Goal: Task Accomplishment & Management: Complete application form

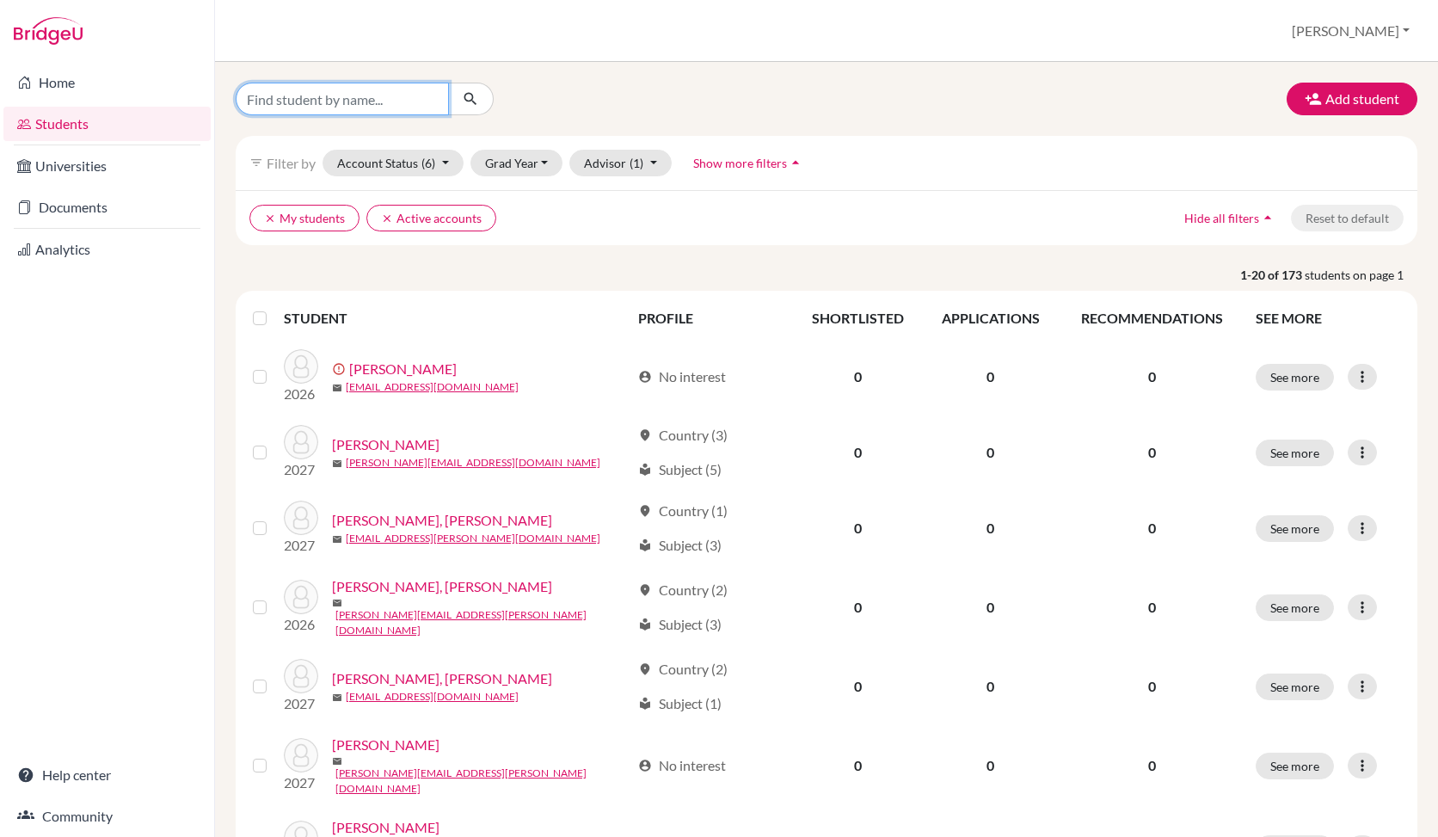
click at [298, 98] on input "Find student by name..." at bounding box center [342, 99] width 213 height 33
type input "janice harsono"
click button "submit" at bounding box center [471, 99] width 46 height 33
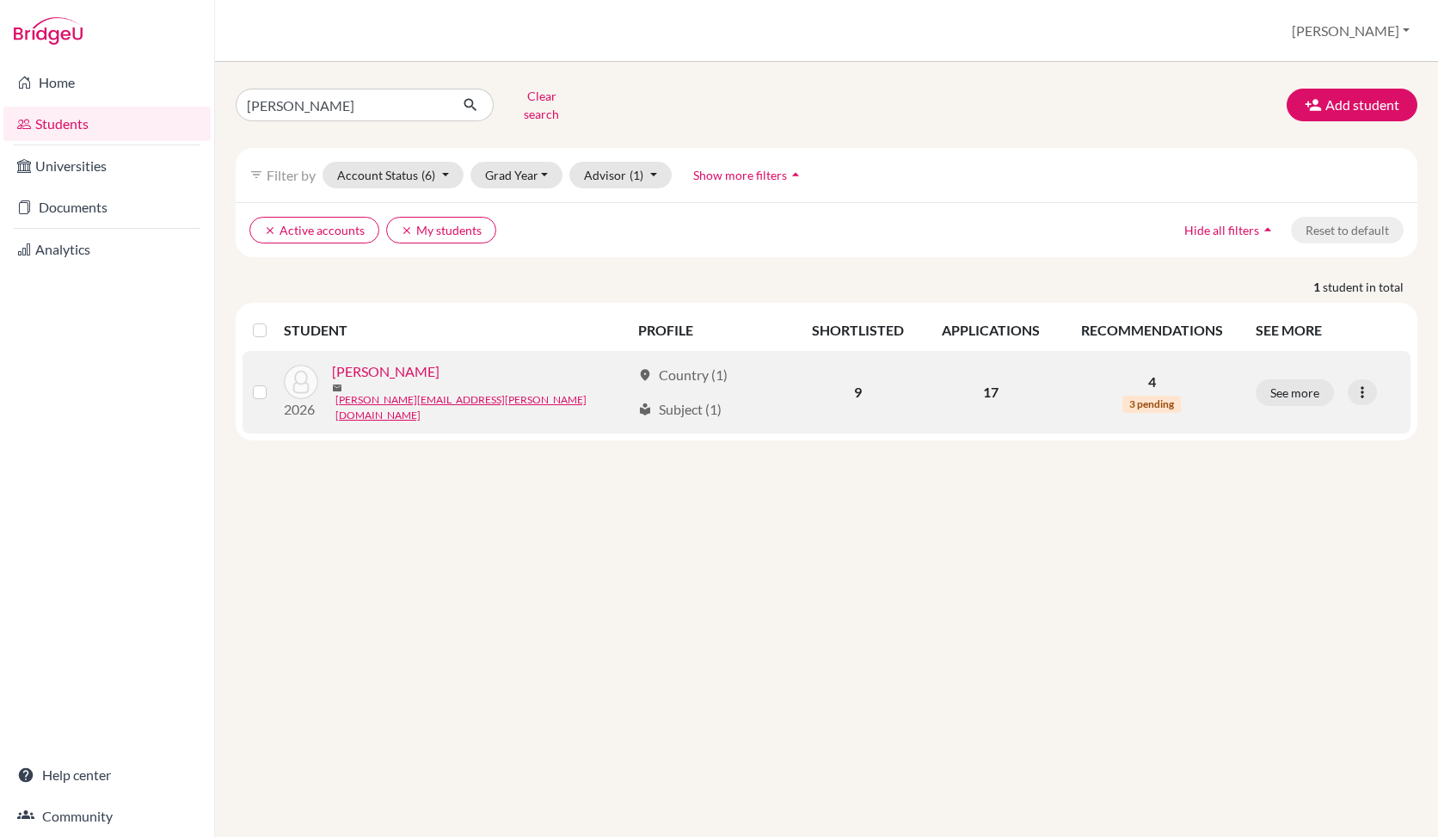
click at [383, 364] on link "[PERSON_NAME]" at bounding box center [386, 371] width 108 height 21
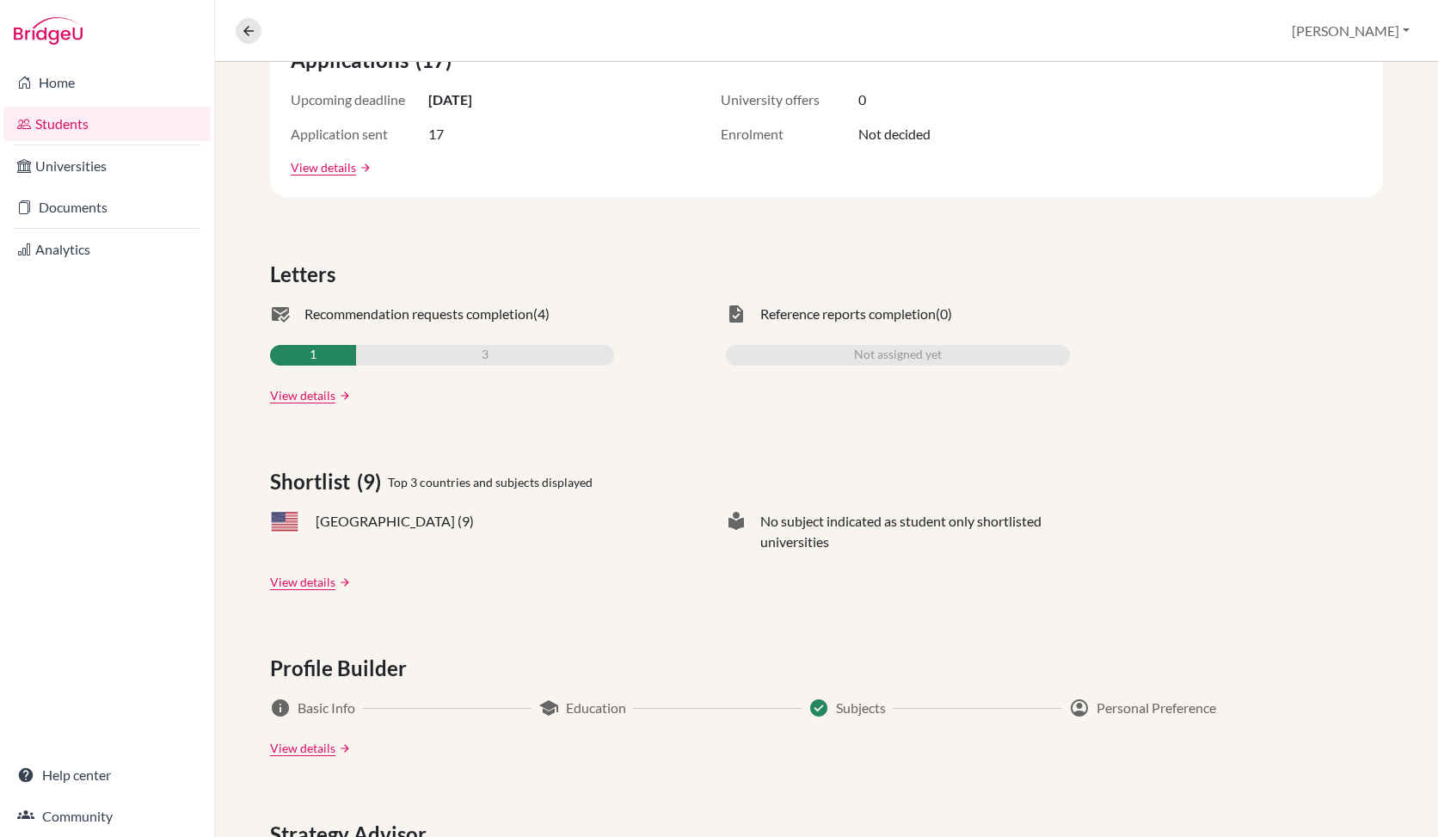
scroll to position [313, 0]
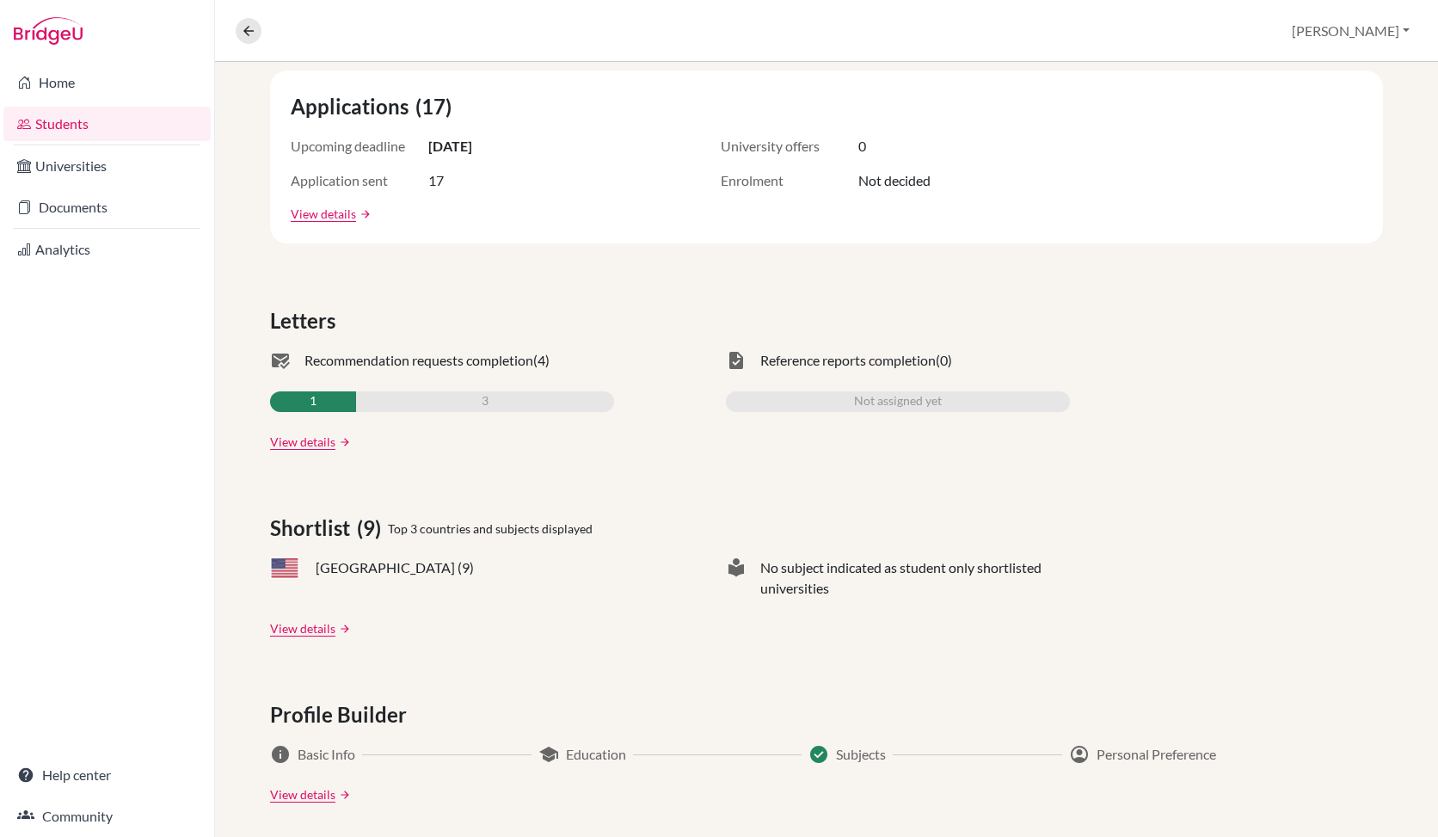
click at [324, 437] on link "View details" at bounding box center [302, 442] width 65 height 18
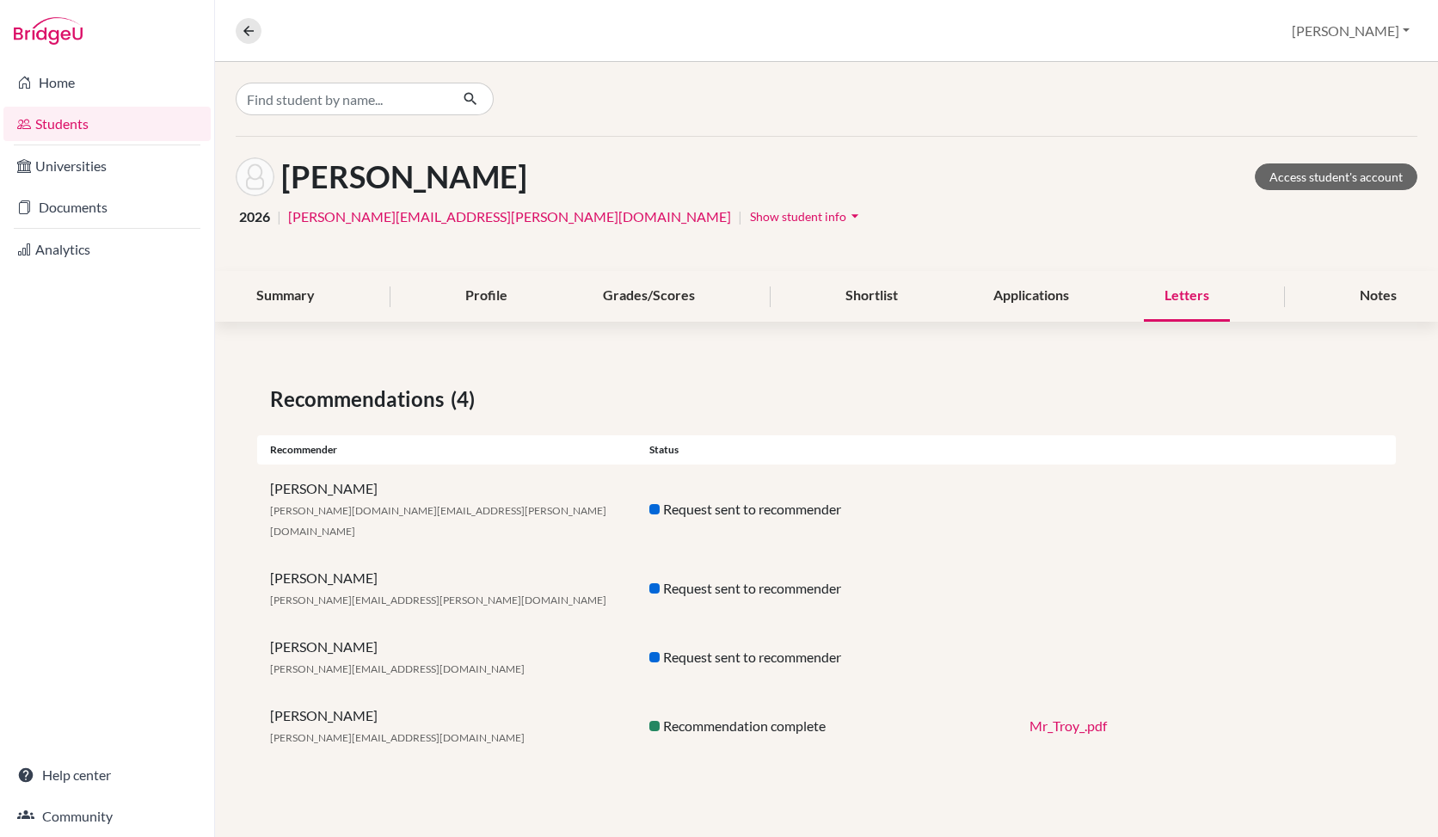
click at [1087, 717] on link "Mr_Troy_.pdf" at bounding box center [1068, 725] width 77 height 16
click at [306, 285] on div "Summary" at bounding box center [286, 296] width 100 height 51
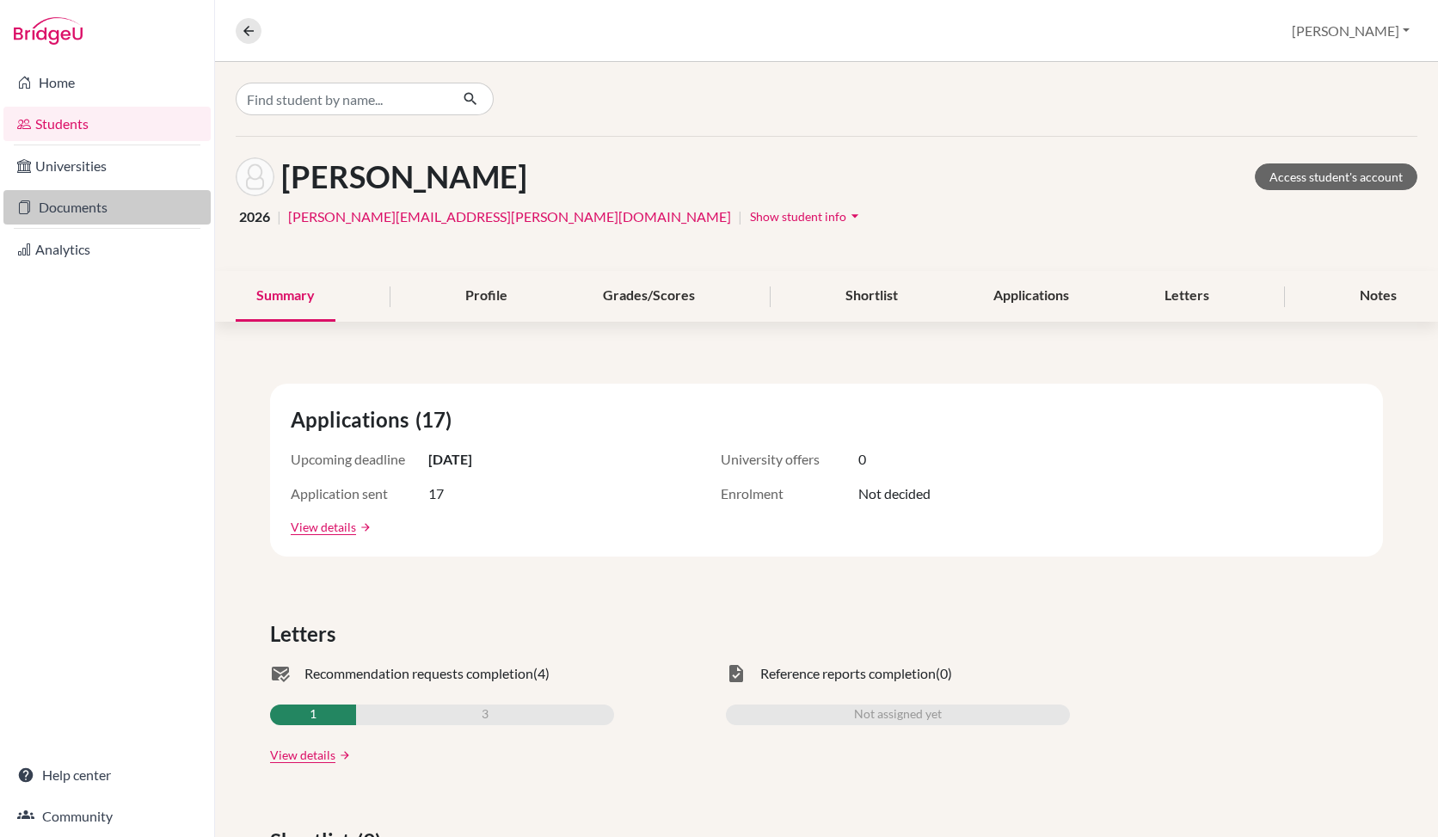
click at [22, 199] on icon at bounding box center [24, 207] width 14 height 21
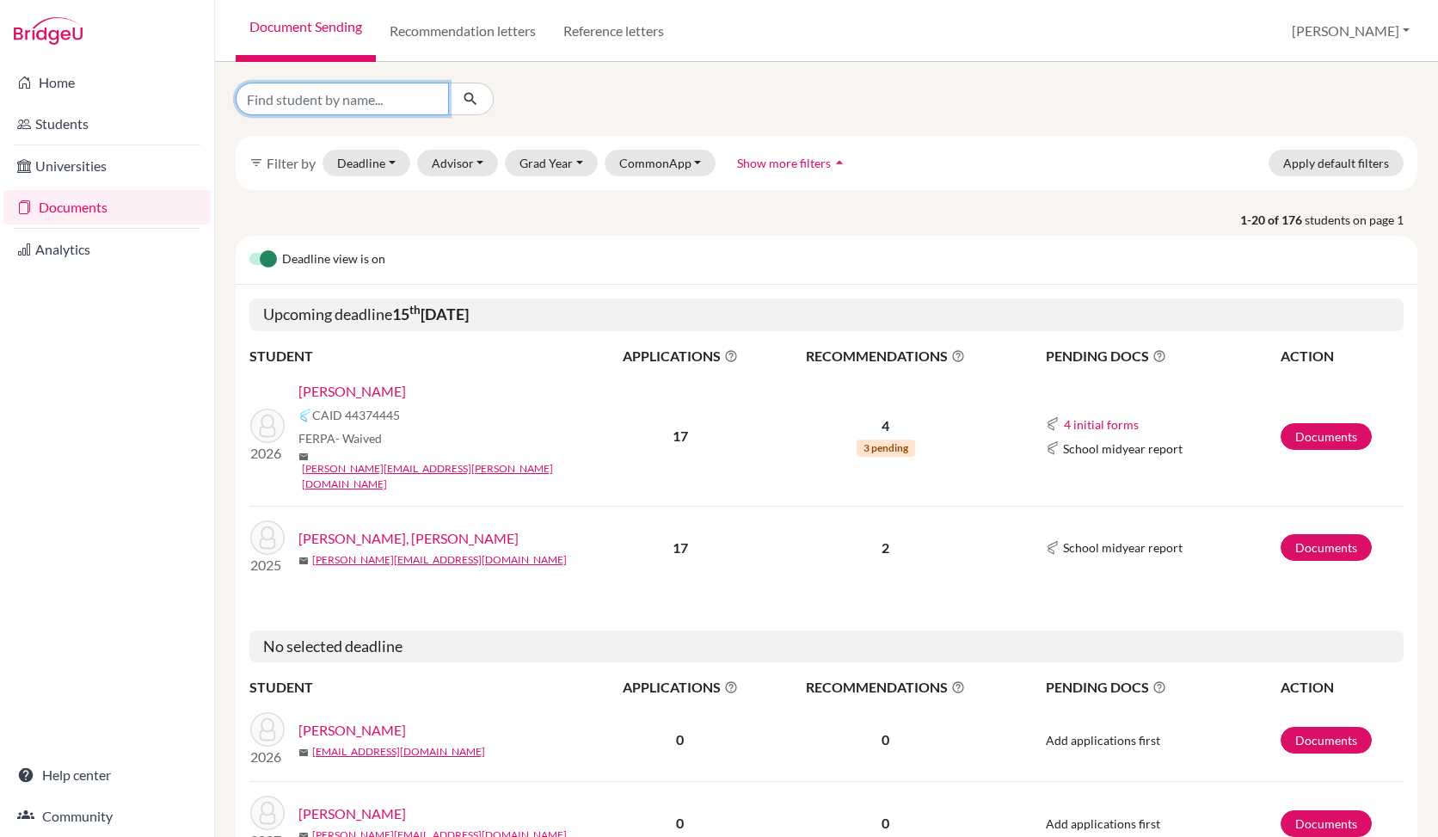
click at [358, 103] on input "Find student by name..." at bounding box center [342, 99] width 213 height 33
type input "[PERSON_NAME]"
click button "submit" at bounding box center [471, 99] width 46 height 33
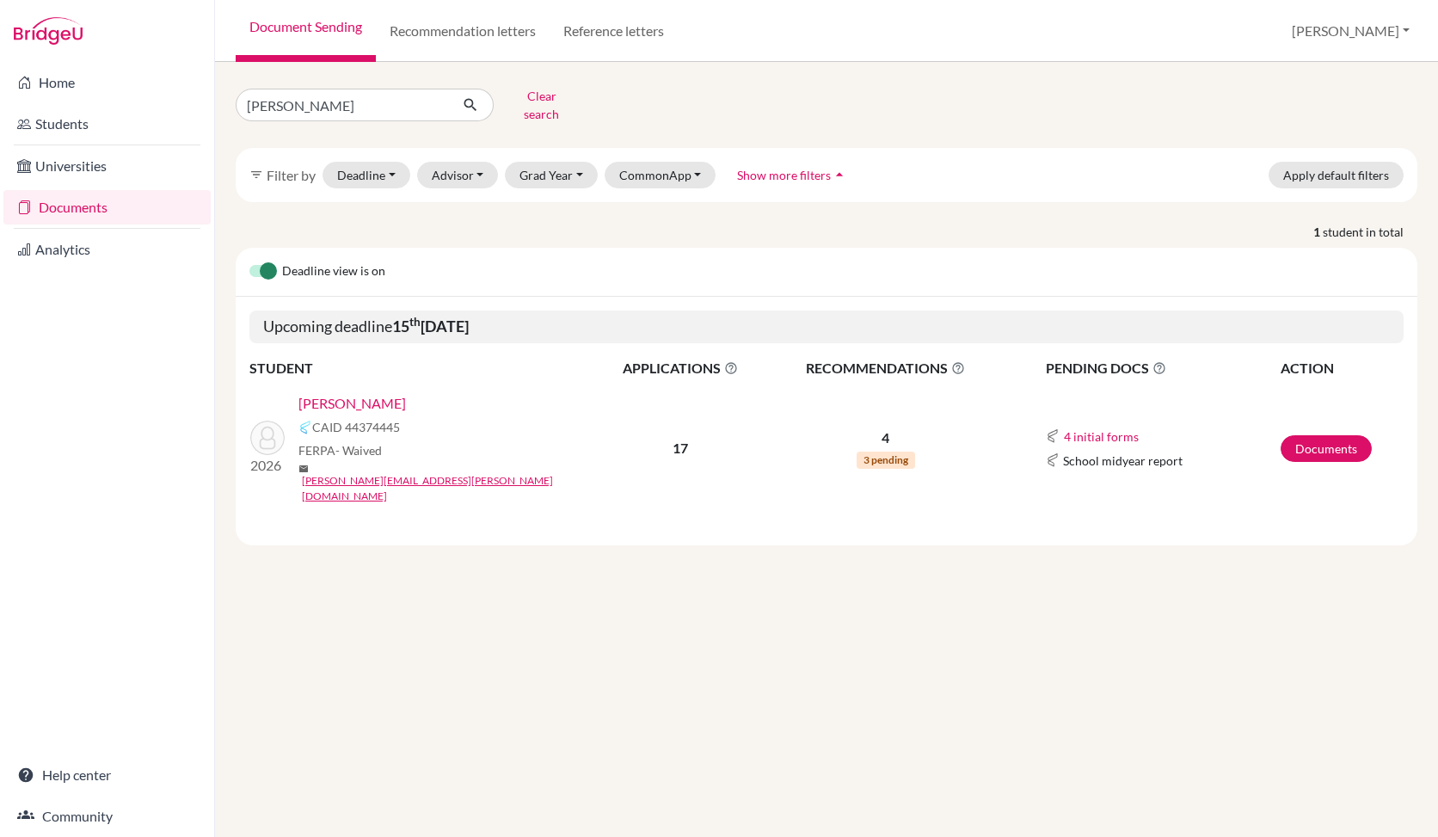
click at [385, 393] on link "[PERSON_NAME]" at bounding box center [353, 403] width 108 height 21
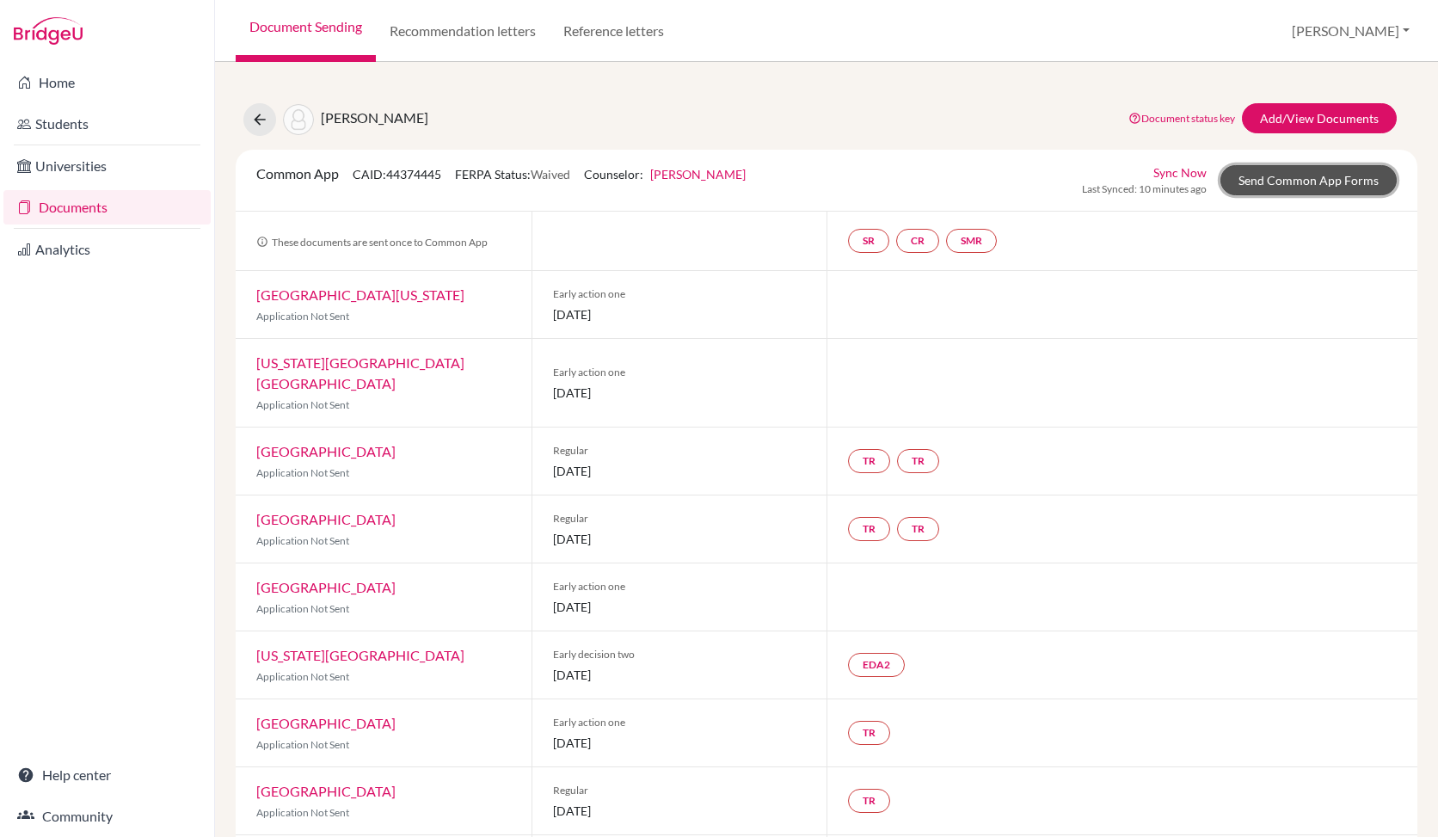
click at [1340, 169] on link "Send Common App Forms" at bounding box center [1309, 180] width 176 height 30
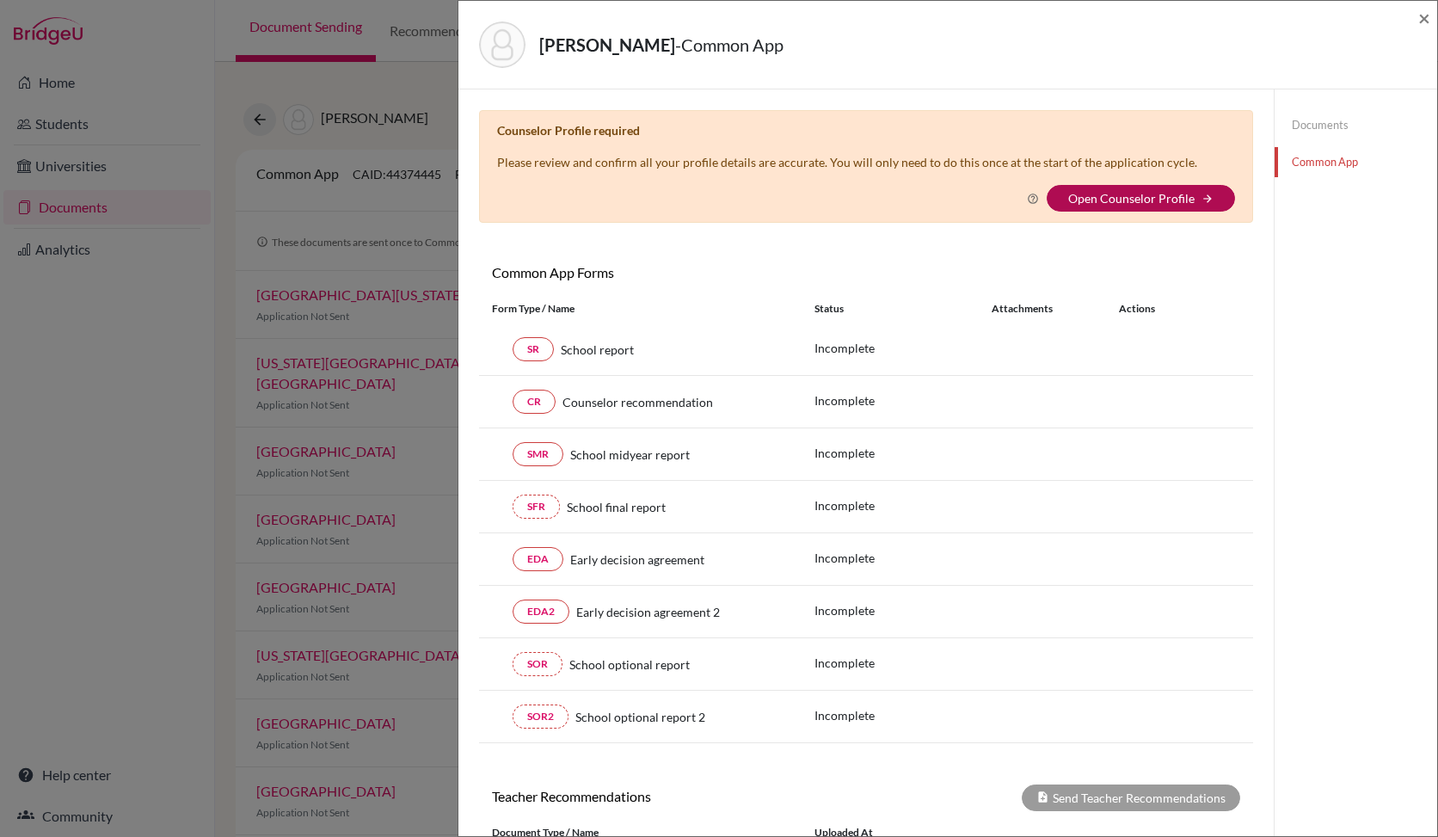
click at [1121, 194] on link "Open Counselor Profile" at bounding box center [1131, 198] width 126 height 15
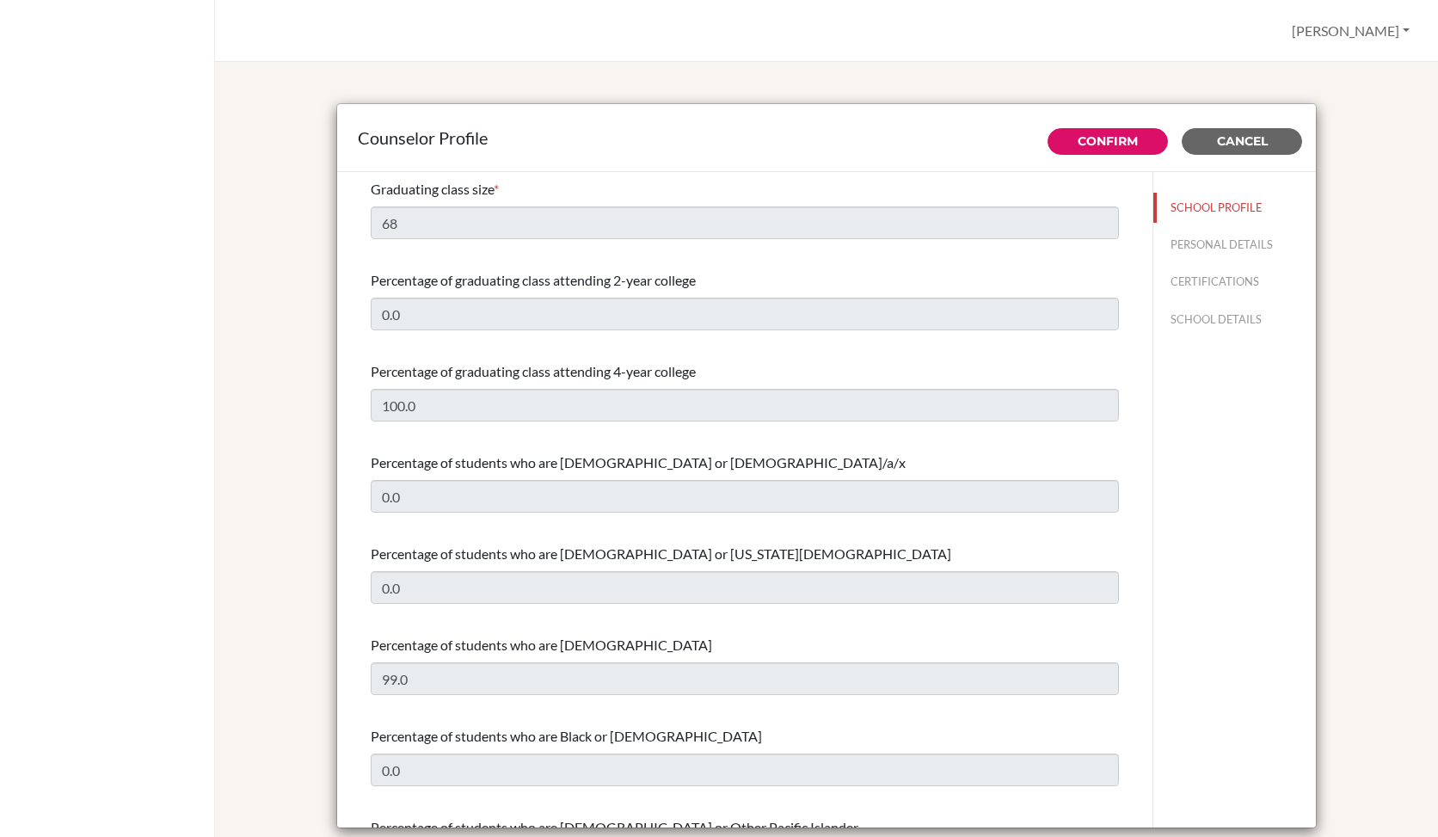
select select "1"
select select "352199"
click at [1100, 149] on button "Confirm" at bounding box center [1108, 141] width 120 height 27
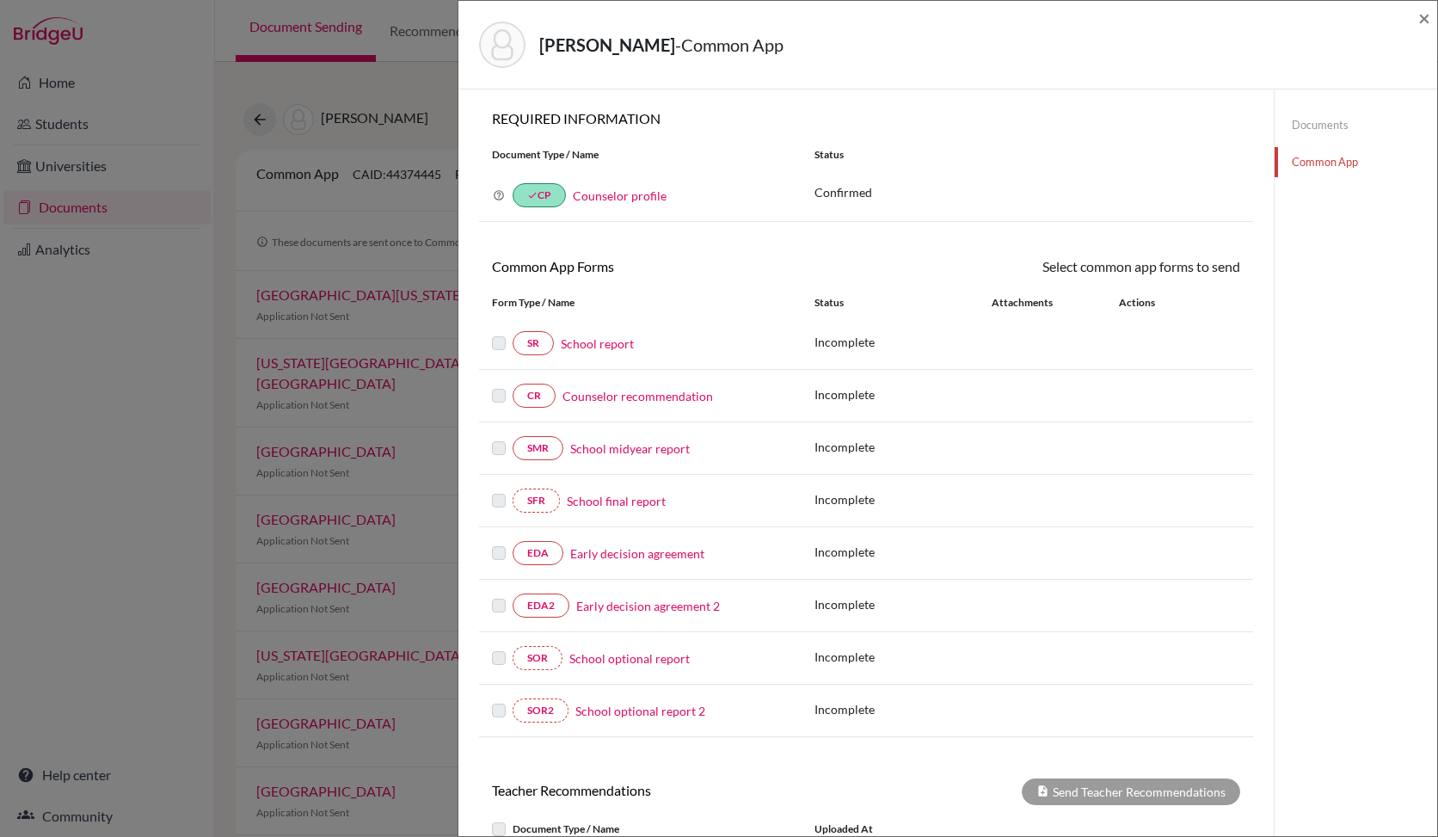
click at [598, 346] on link "School report" at bounding box center [597, 344] width 73 height 18
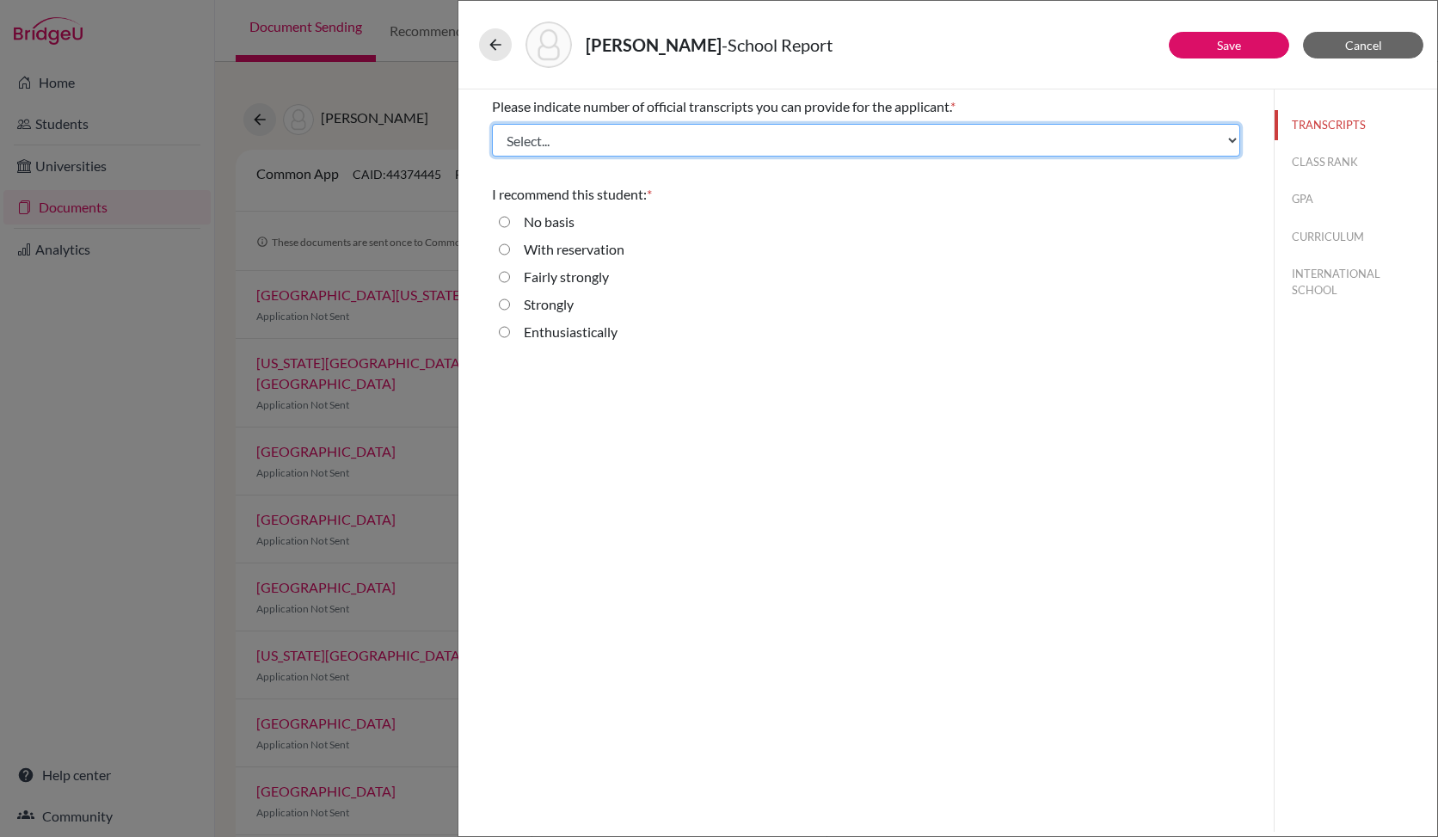
click at [584, 151] on select "Select... 1 2 3 4" at bounding box center [866, 140] width 748 height 33
select select "1"
click at [492, 124] on select "Select... 1 2 3 4" at bounding box center [866, 140] width 748 height 33
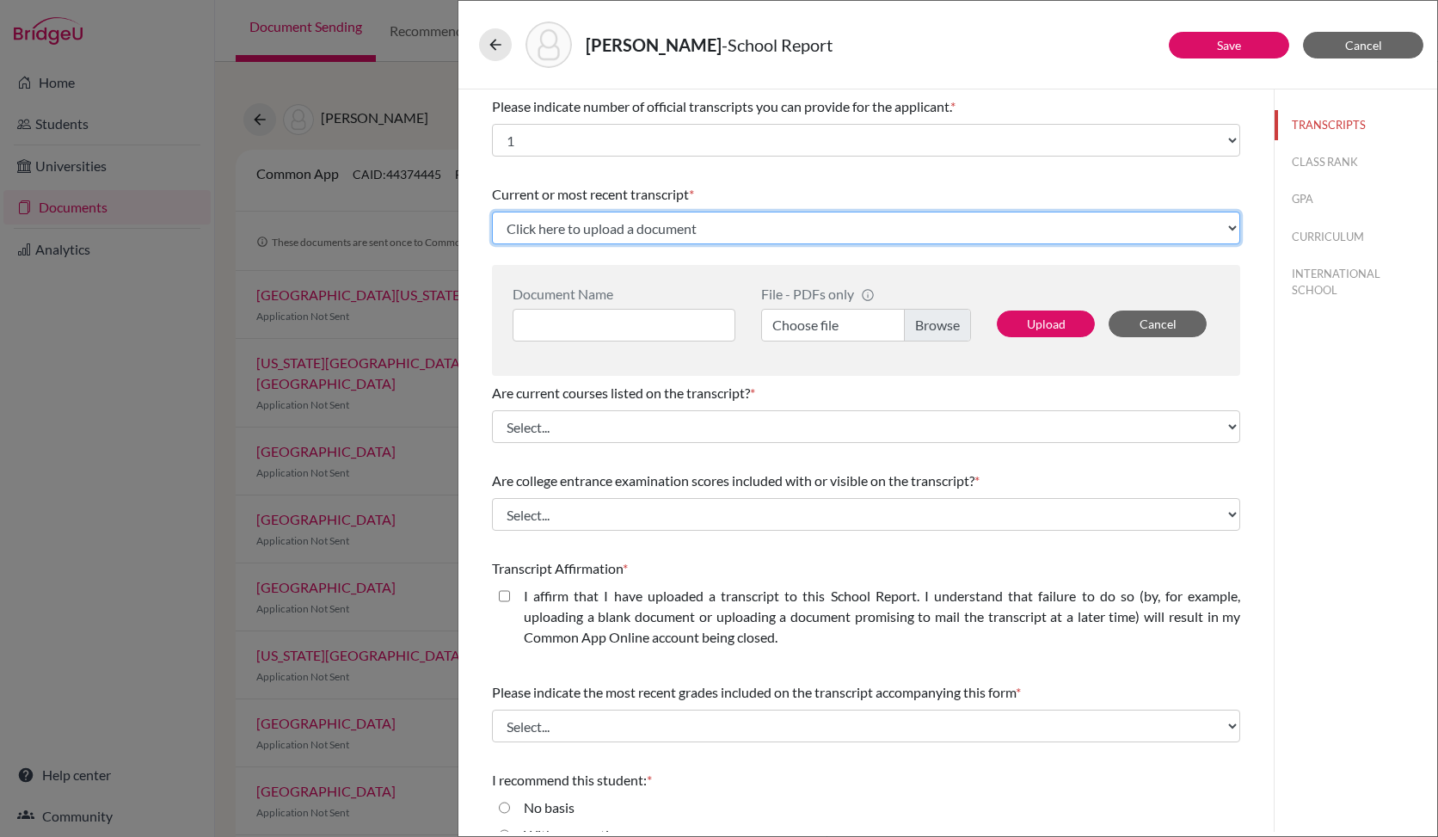
click at [601, 239] on select "Click here to upload a document Upload New File" at bounding box center [866, 228] width 748 height 33
